Goal: Task Accomplishment & Management: Manage account settings

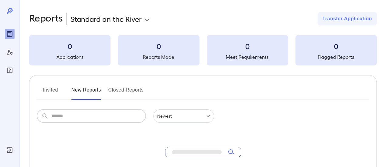
click at [100, 114] on input "text" at bounding box center [99, 115] width 94 height 13
click at [7, 151] on icon "Log Out" at bounding box center [9, 149] width 5 height 5
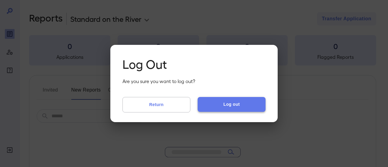
click at [234, 101] on button "Log out" at bounding box center [232, 104] width 68 height 15
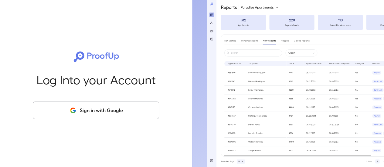
click at [114, 113] on button "Sign in with Google" at bounding box center [96, 111] width 126 height 18
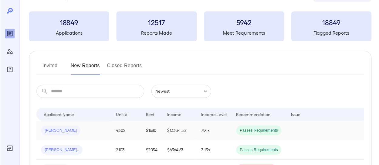
scroll to position [61, 0]
